Goal: Find specific page/section: Find specific page/section

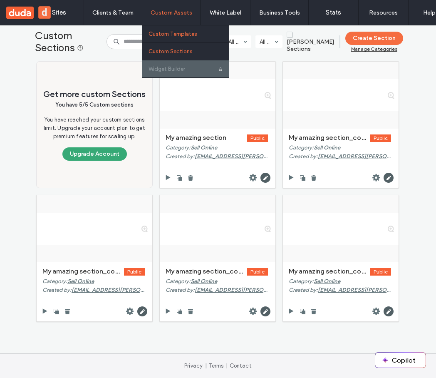
click at [156, 34] on label "Custom Templates" at bounding box center [173, 34] width 49 height 6
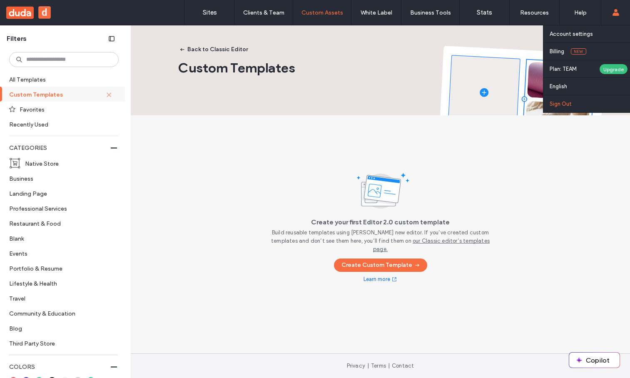
click at [563, 103] on label "Sign Out" at bounding box center [561, 104] width 22 height 6
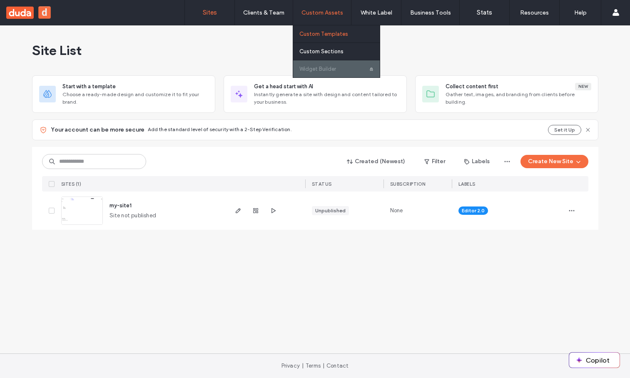
click at [314, 26] on link "Custom Templates" at bounding box center [339, 33] width 80 height 17
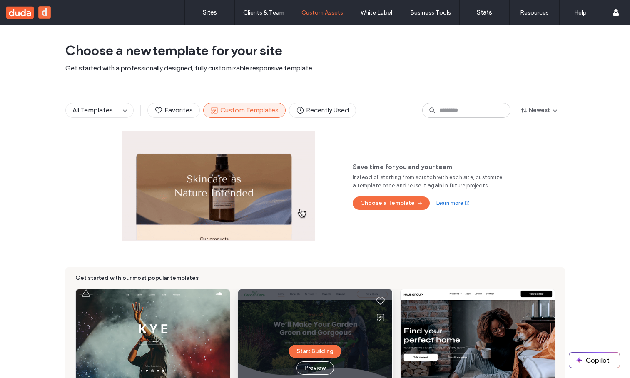
scroll to position [7, 0]
